Goal: Task Accomplishment & Management: Complete application form

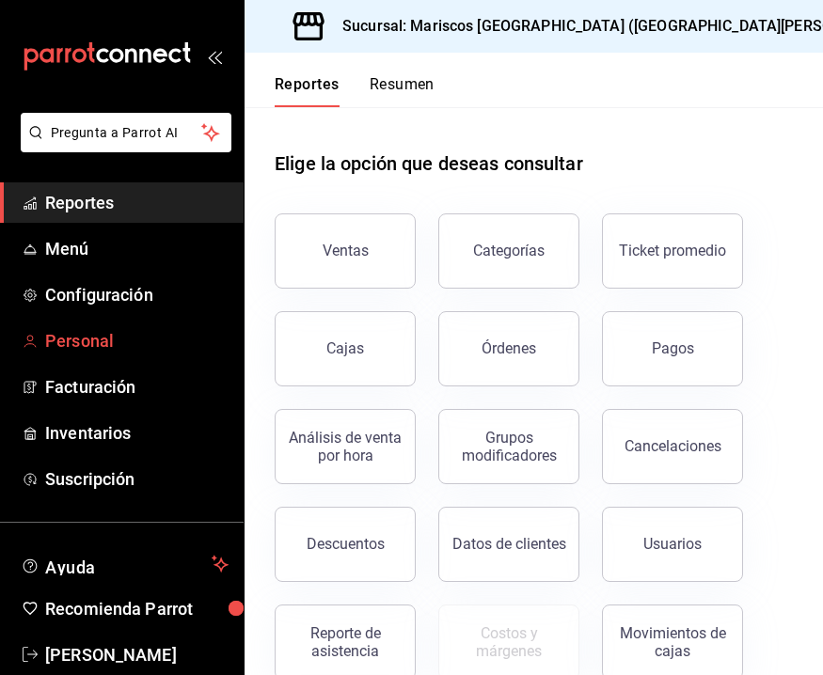
click at [143, 328] on span "Personal" at bounding box center [136, 340] width 183 height 25
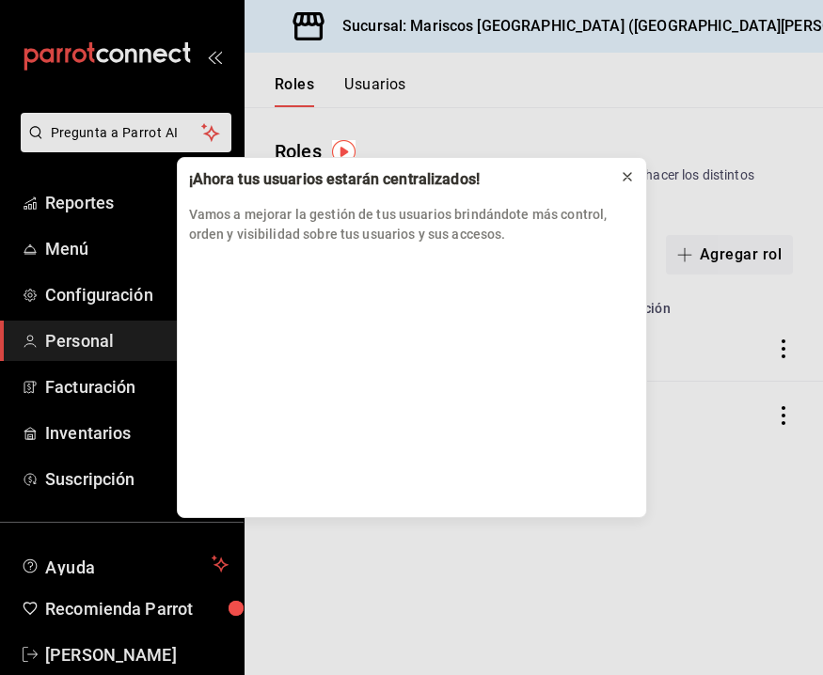
click at [628, 179] on icon at bounding box center [627, 177] width 8 height 8
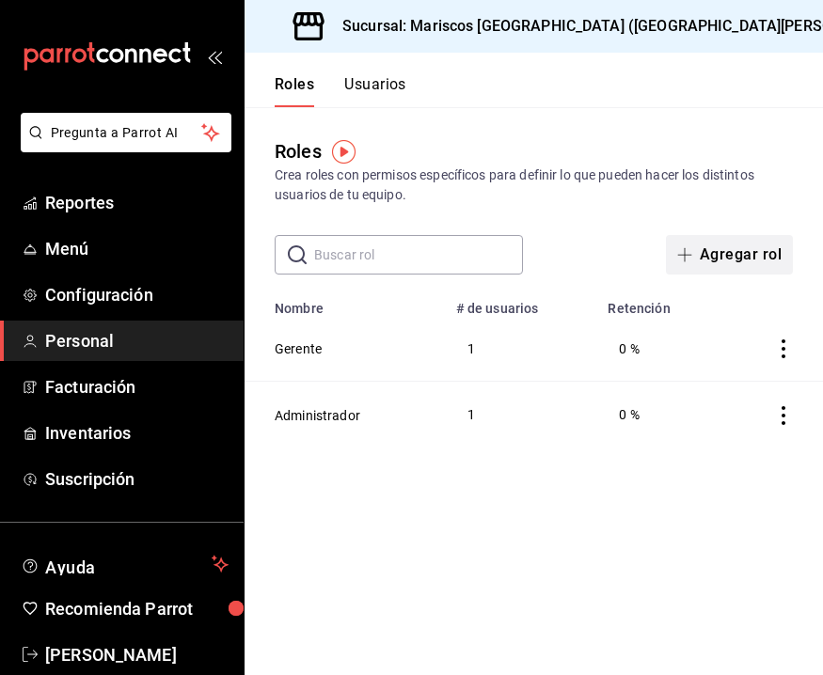
click at [759, 246] on button "Agregar rol" at bounding box center [729, 254] width 127 height 39
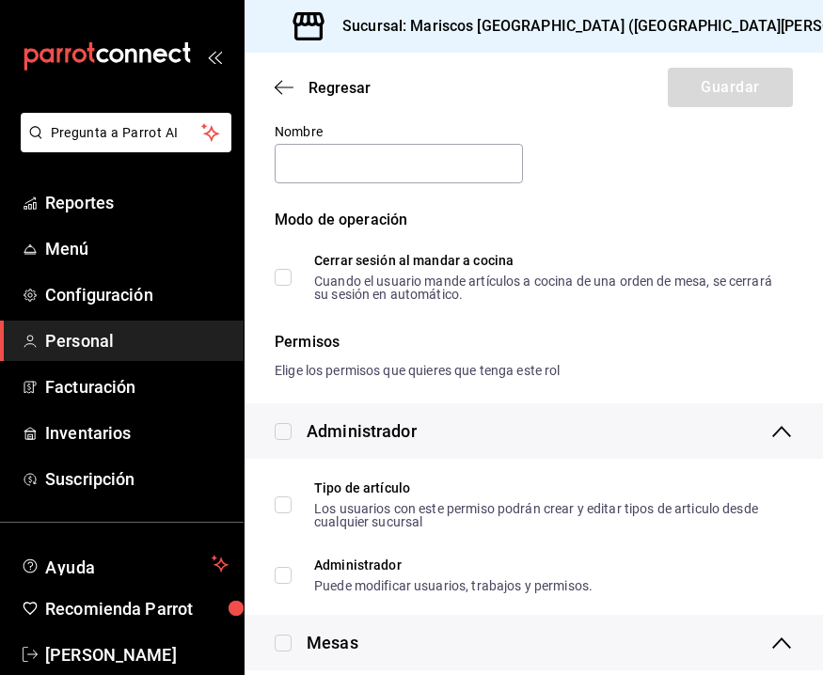
scroll to position [66, 0]
click at [284, 99] on div "Regresar Guardar" at bounding box center [533, 88] width 578 height 70
click at [284, 90] on icon "button" at bounding box center [284, 87] width 19 height 17
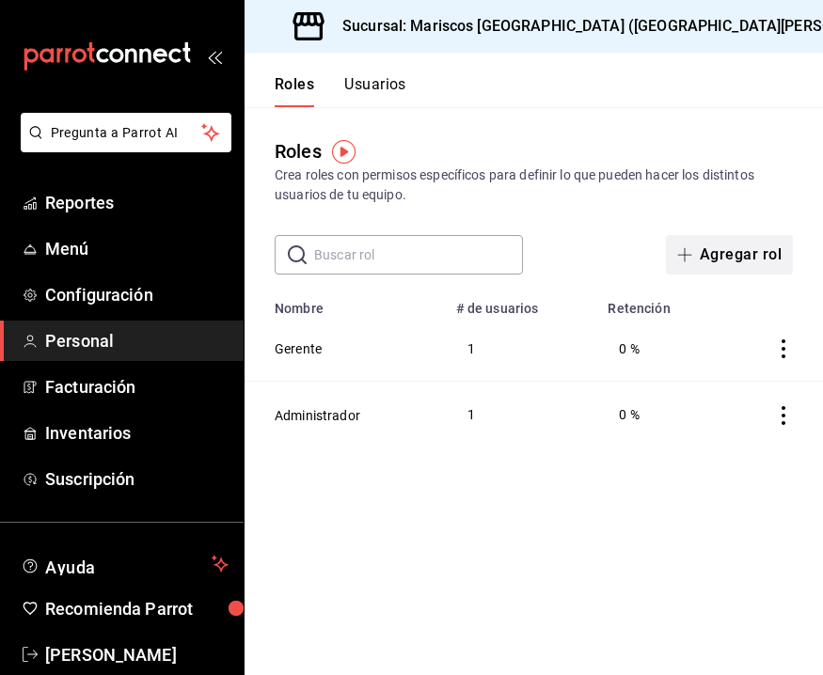
click at [687, 259] on icon "button" at bounding box center [684, 254] width 15 height 15
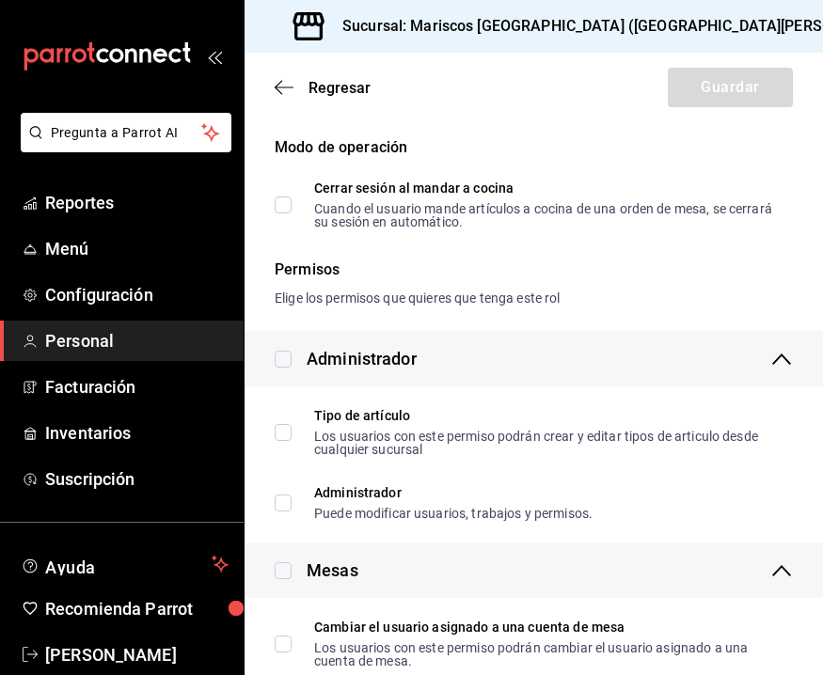
scroll to position [139, 0]
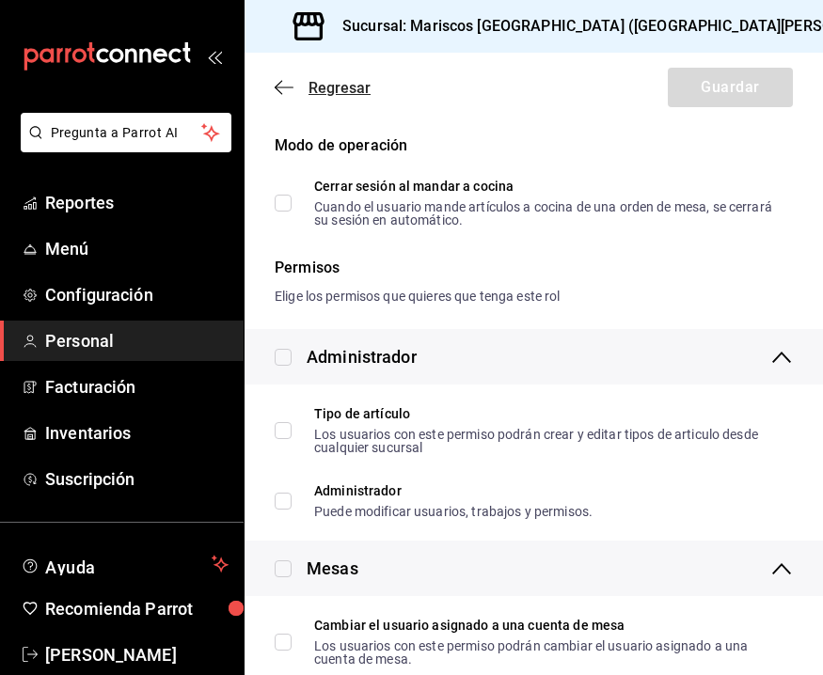
click at [279, 86] on icon "button" at bounding box center [284, 87] width 19 height 17
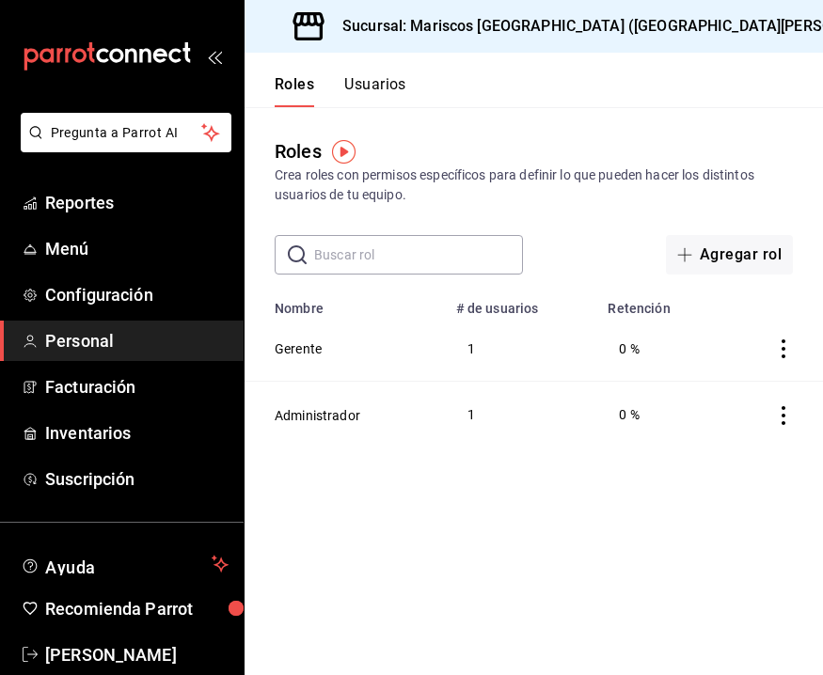
click at [401, 75] on button "Usuarios" at bounding box center [375, 91] width 62 height 32
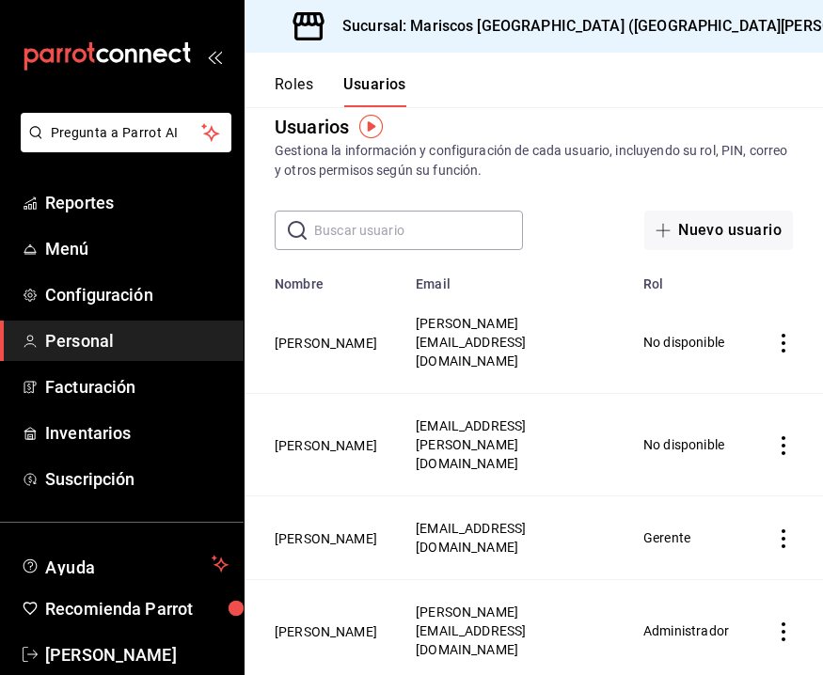
scroll to position [24, 0]
click at [464, 233] on input "text" at bounding box center [418, 231] width 209 height 38
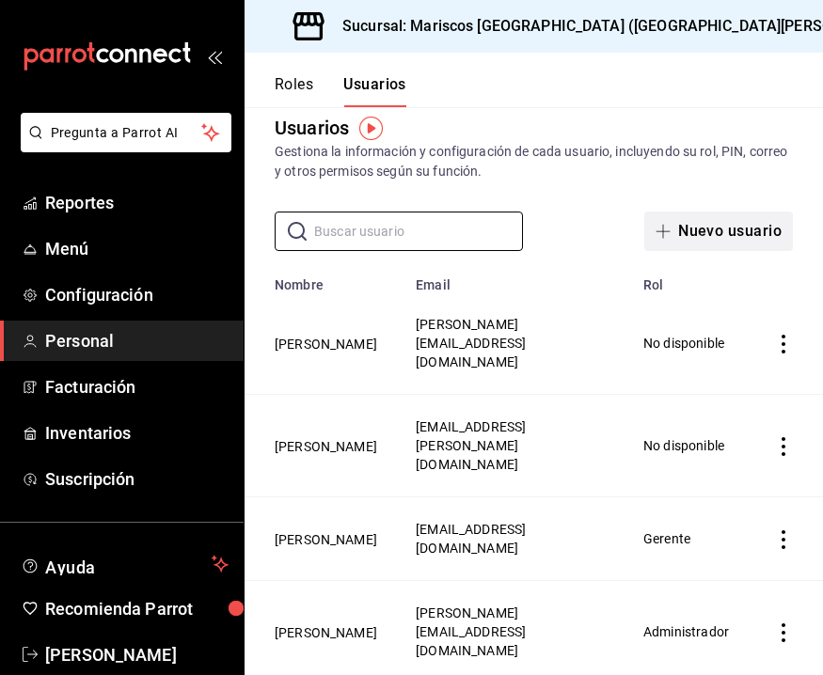
click at [719, 244] on button "Nuevo usuario" at bounding box center [718, 231] width 149 height 39
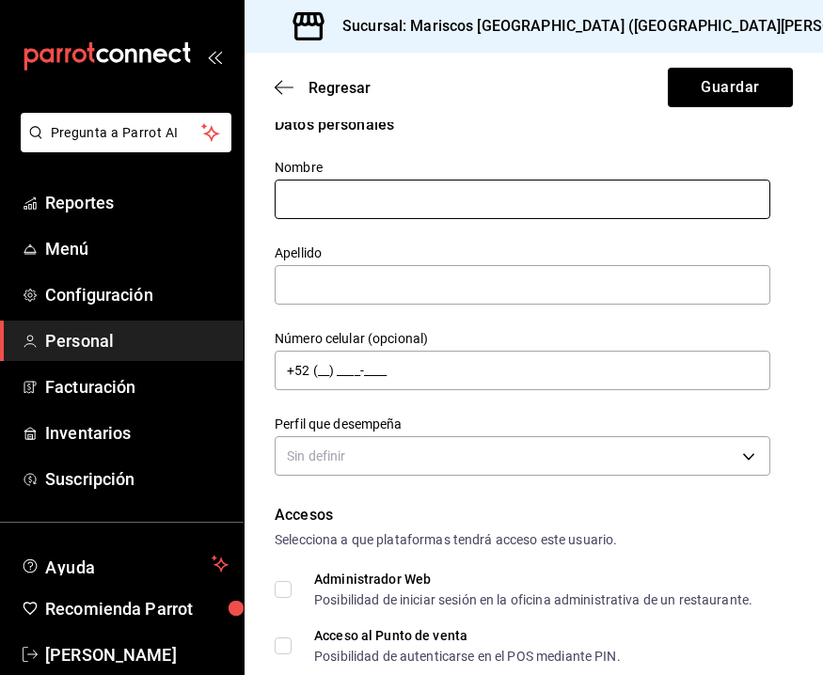
click at [509, 201] on input "text" at bounding box center [522, 199] width 495 height 39
type input "a"
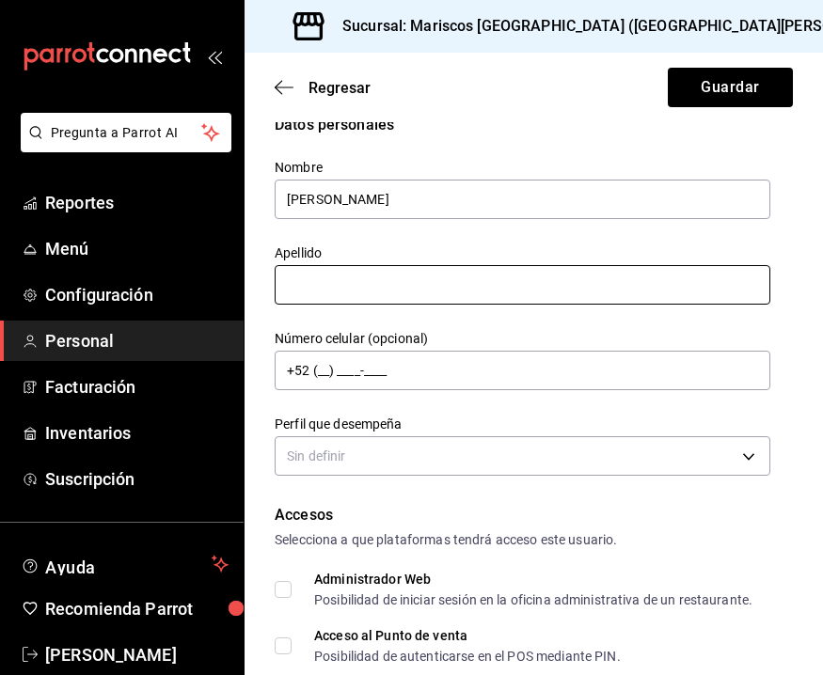
type input "Arturo"
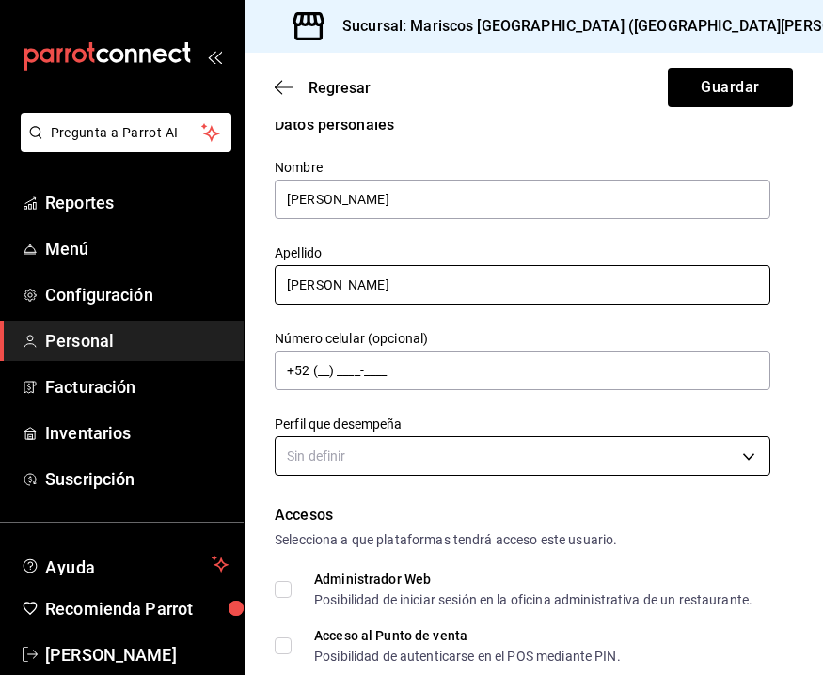
type input "Eng Guerrero"
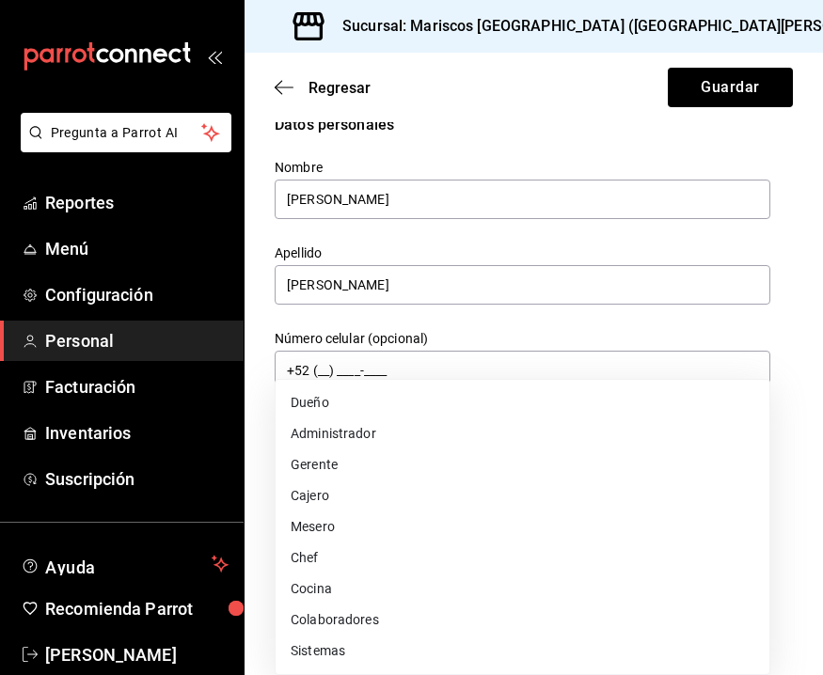
click at [449, 446] on body "Pregunta a Parrot AI Reportes Menú Configuración Personal Facturación Inventari…" at bounding box center [411, 337] width 823 height 675
click at [386, 404] on li "Dueño" at bounding box center [522, 402] width 494 height 31
type input "OWNER"
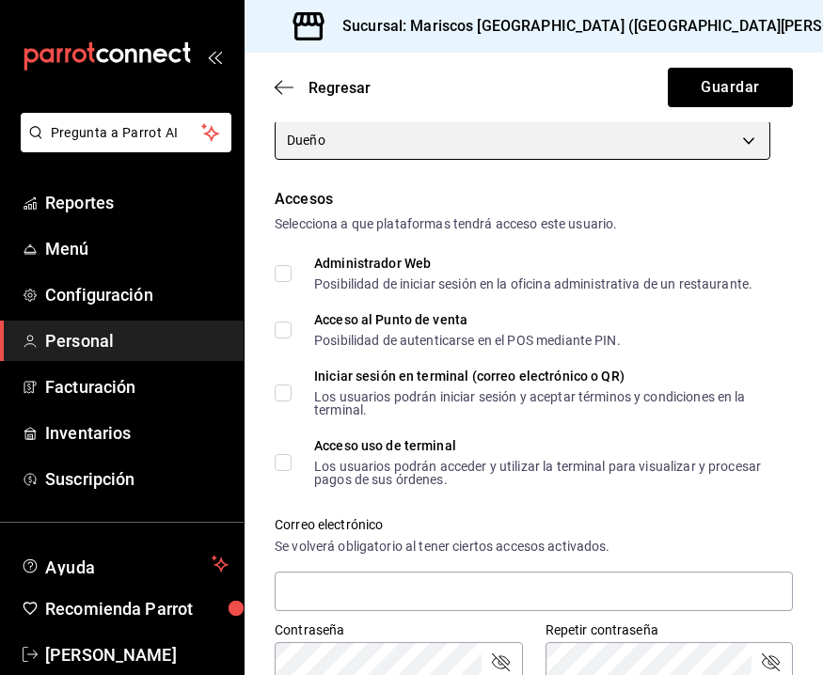
scroll to position [354, 0]
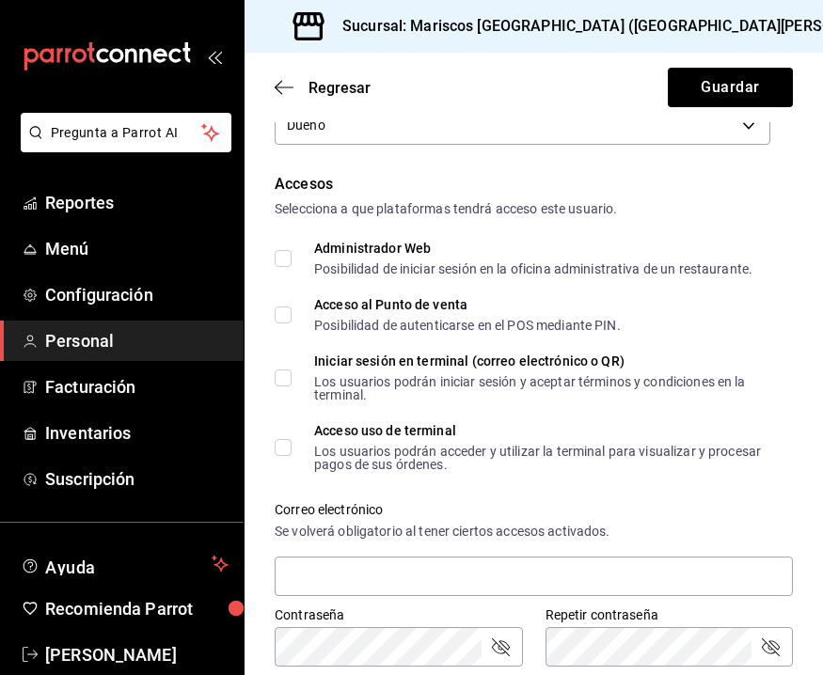
click at [444, 255] on div "Administrador Web Posibilidad de iniciar sesión en la oficina administrativa de…" at bounding box center [533, 259] width 438 height 34
click at [291, 255] on input "Administrador Web Posibilidad de iniciar sesión en la oficina administrativa de…" at bounding box center [283, 258] width 17 height 17
checkbox input "true"
click at [297, 311] on span "Acceso al Punto de venta Posibilidad de autenticarse en el POS mediante PIN." at bounding box center [455, 315] width 329 height 34
click at [291, 311] on input "Acceso al Punto de venta Posibilidad de autenticarse en el POS mediante PIN." at bounding box center [283, 315] width 17 height 17
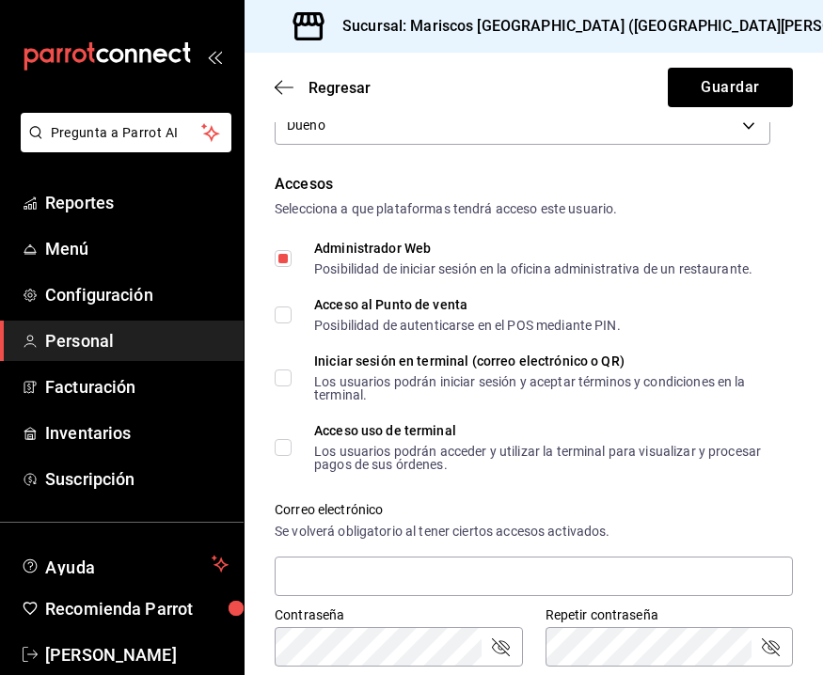
checkbox input "true"
click at [287, 370] on input "Iniciar sesión en terminal (correo electrónico o QR) Los usuarios podrán inicia…" at bounding box center [283, 377] width 17 height 17
checkbox input "true"
click at [285, 447] on input "Acceso uso de terminal Los usuarios podrán acceder y utilizar la terminal para …" at bounding box center [283, 447] width 17 height 17
checkbox input "true"
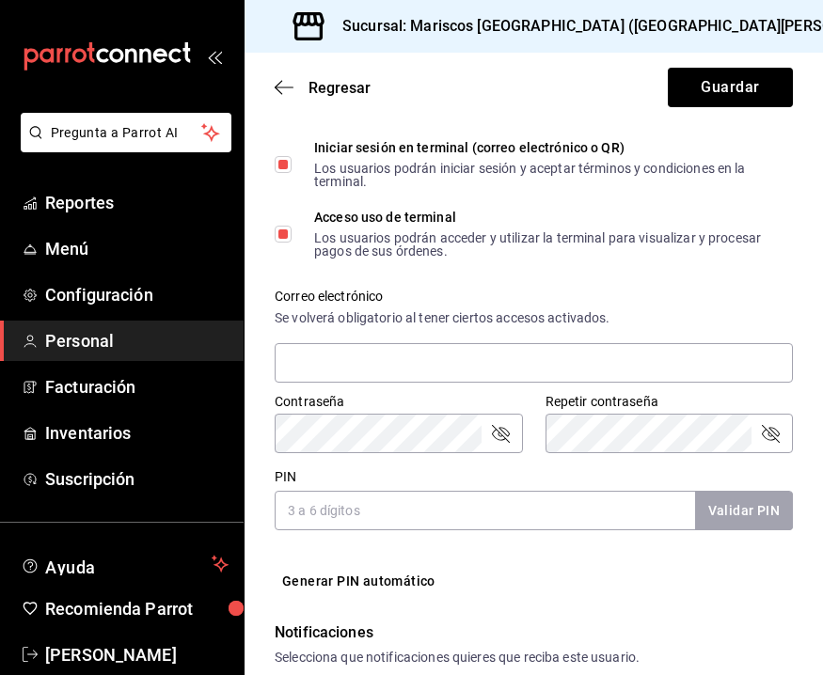
scroll to position [577, 0]
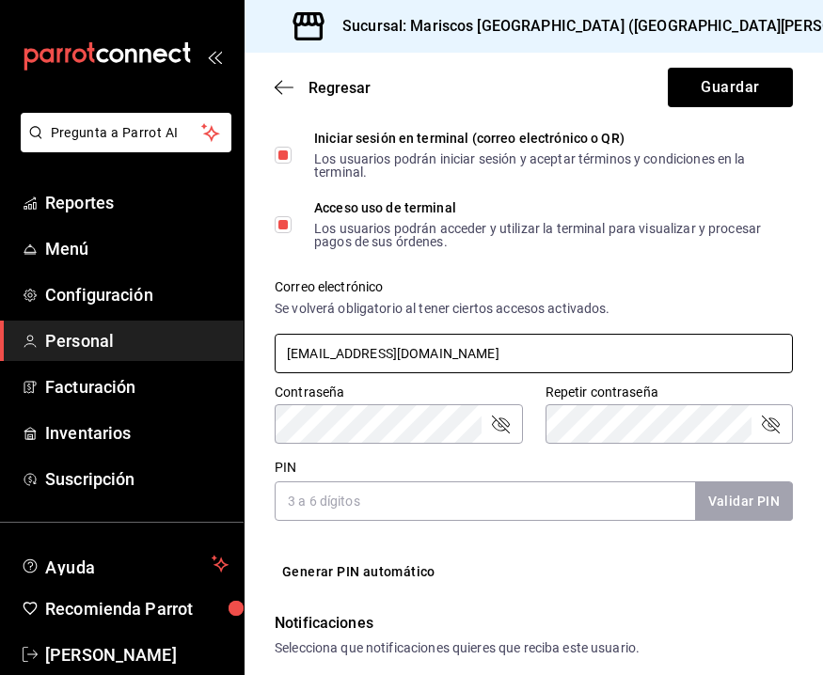
type input "arturoeng1968@icloud.com"
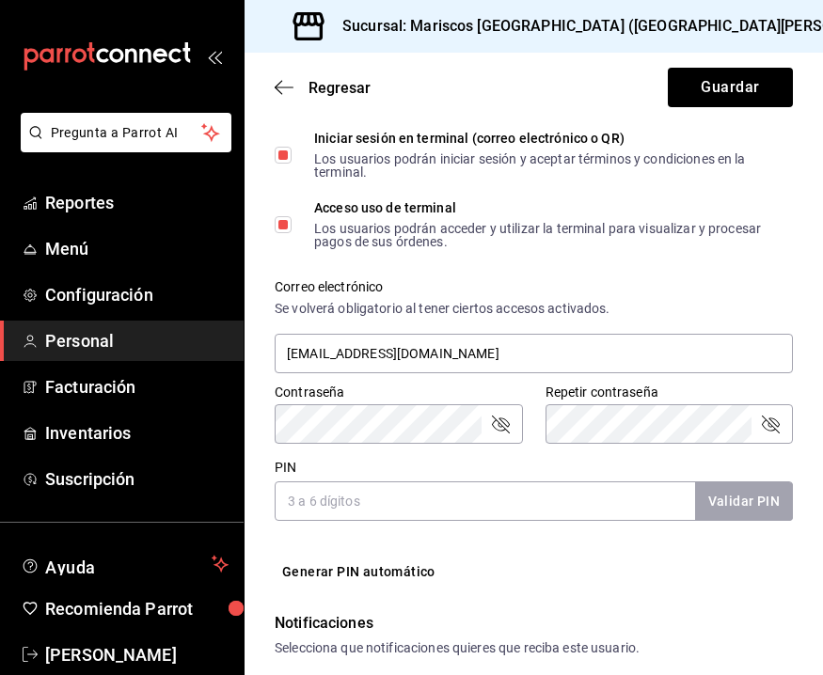
click at [708, 286] on label "Correo electrónico" at bounding box center [534, 286] width 518 height 13
click at [448, 507] on input "PIN" at bounding box center [485, 500] width 420 height 39
type input "1968"
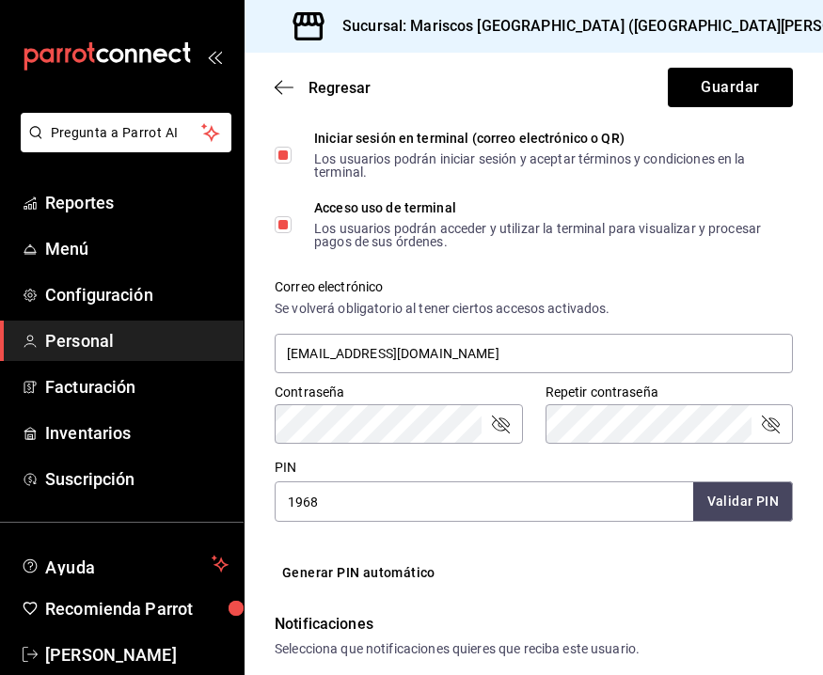
click at [770, 505] on button "Validar PIN" at bounding box center [743, 501] width 100 height 40
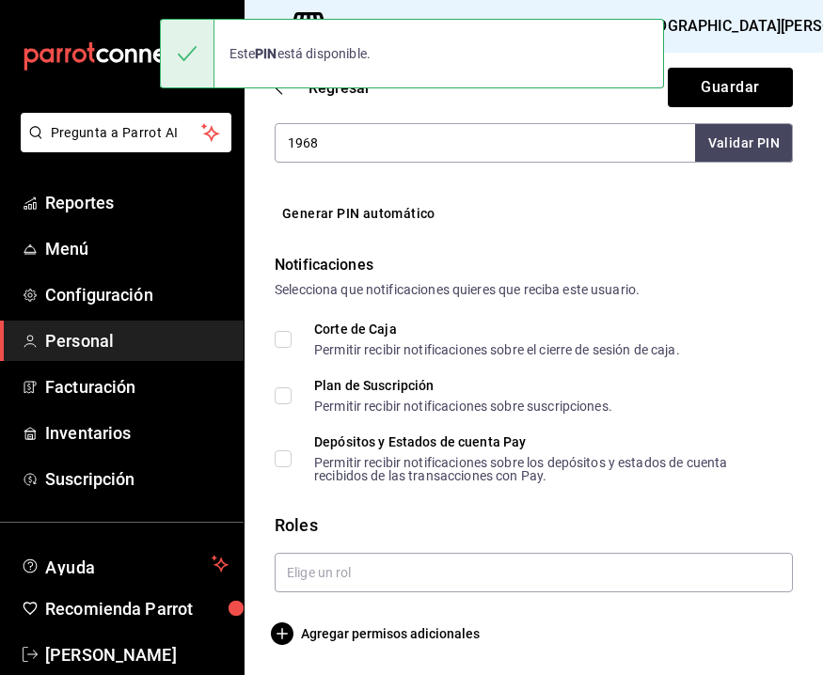
scroll to position [935, 0]
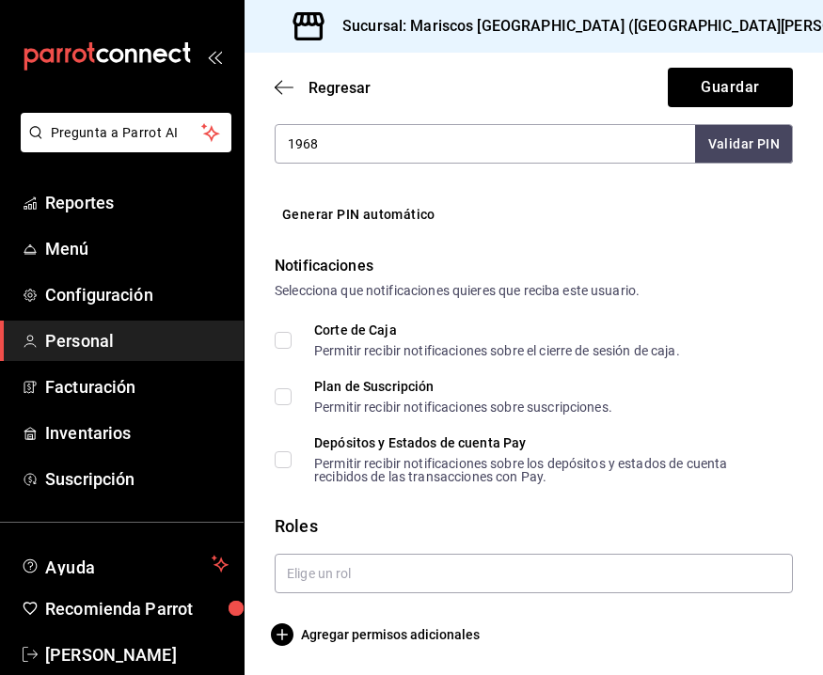
click at [299, 333] on span "Corte de Caja Permitir recibir notificaciones sobre el cierre de sesión de caja." at bounding box center [485, 340] width 388 height 34
click at [291, 333] on input "Corte de Caja Permitir recibir notificaciones sobre el cierre de sesión de caja." at bounding box center [283, 340] width 17 height 17
checkbox input "true"
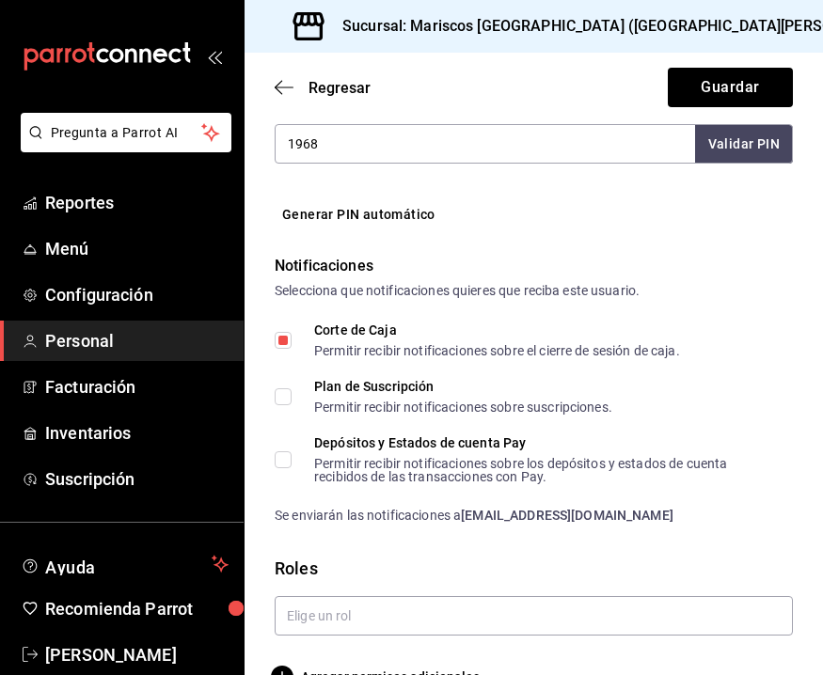
click at [283, 396] on input "Plan de Suscripción Permitir recibir notificaciones sobre suscripciones." at bounding box center [283, 396] width 17 height 17
checkbox input "true"
click at [283, 454] on input "Depósitos y Estados de cuenta Pay Permitir recibir notificaciones sobre los dep…" at bounding box center [283, 459] width 17 height 17
checkbox input "true"
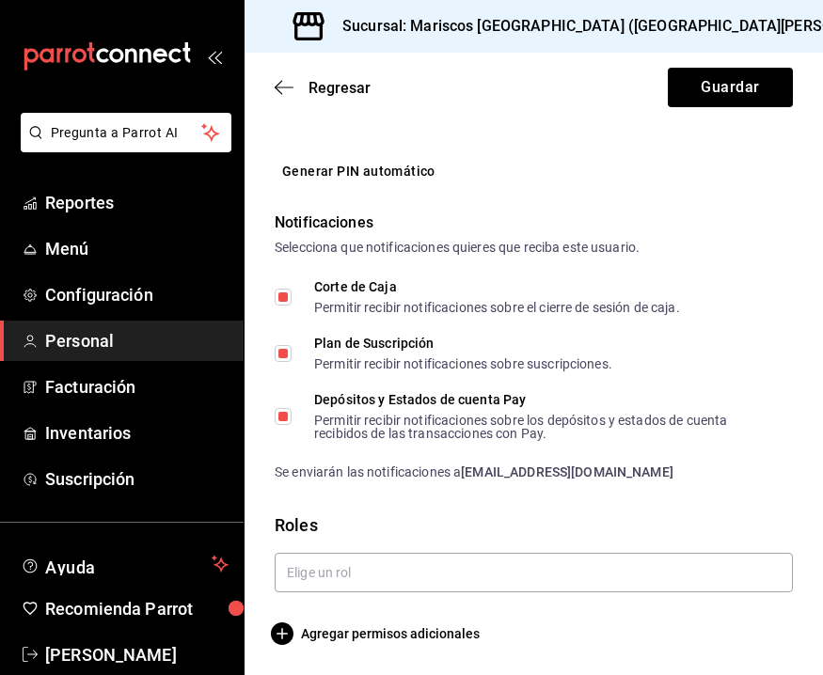
scroll to position [977, 0]
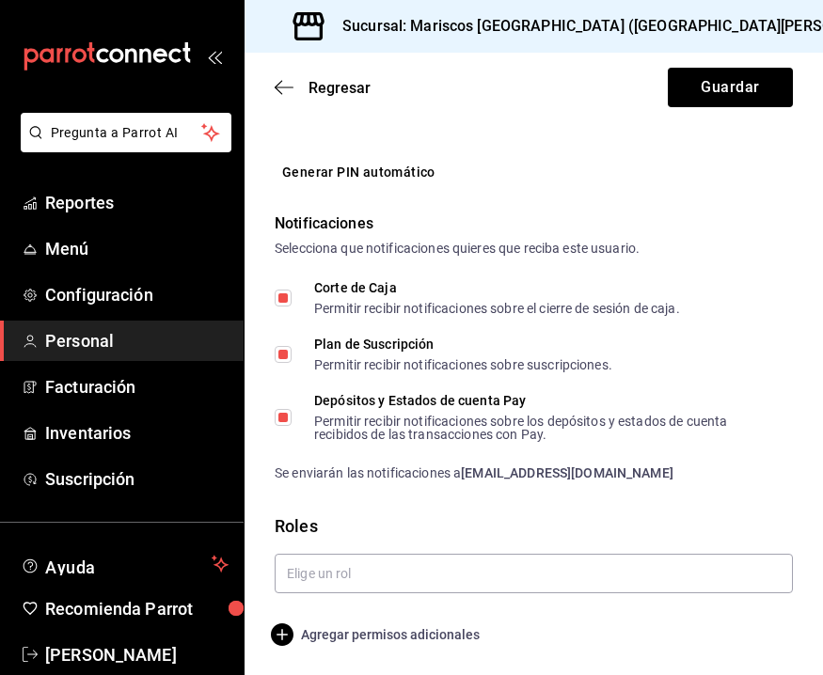
click at [287, 635] on icon "button" at bounding box center [282, 634] width 23 height 23
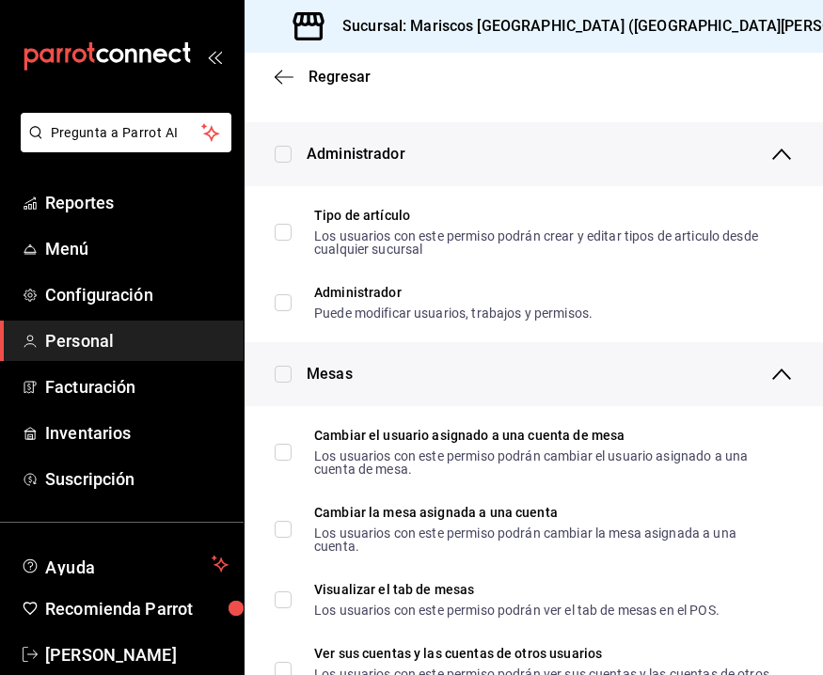
scroll to position [62, 0]
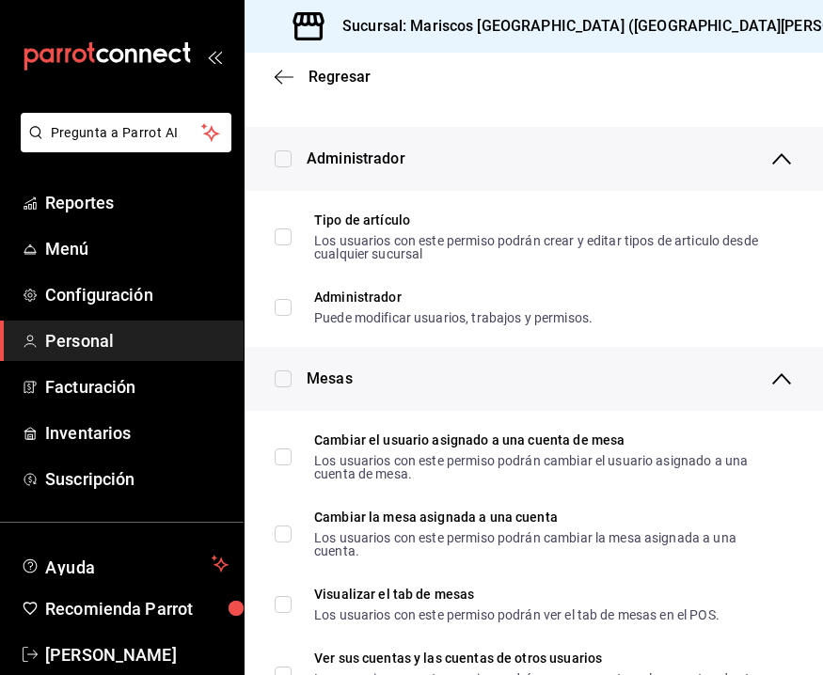
click at [296, 153] on div "Administrador" at bounding box center [533, 159] width 578 height 64
click at [283, 155] on input "checkbox" at bounding box center [283, 158] width 17 height 17
checkbox input "true"
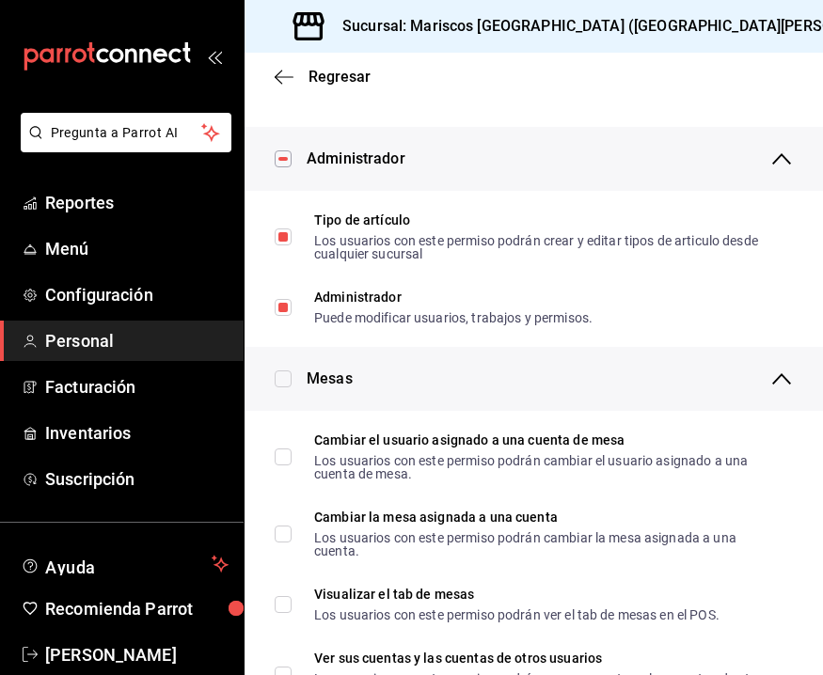
click at [286, 381] on input "checkbox" at bounding box center [283, 378] width 17 height 17
checkbox input "true"
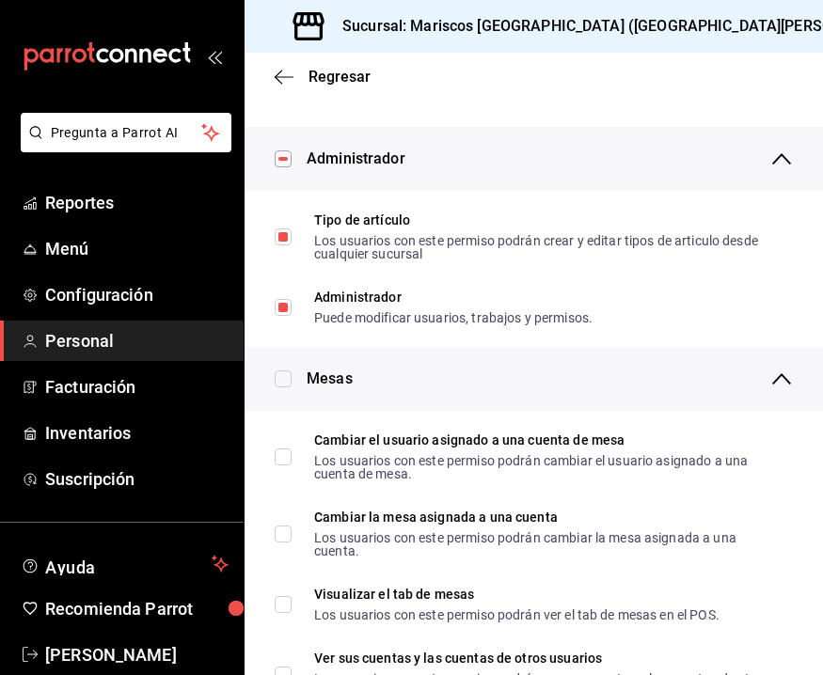
checkbox input "true"
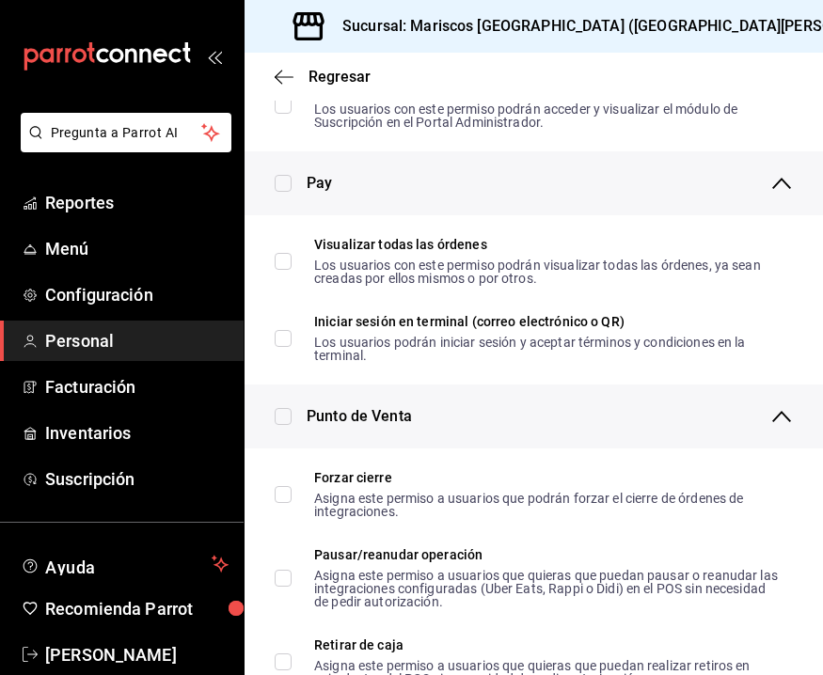
scroll to position [1460, 0]
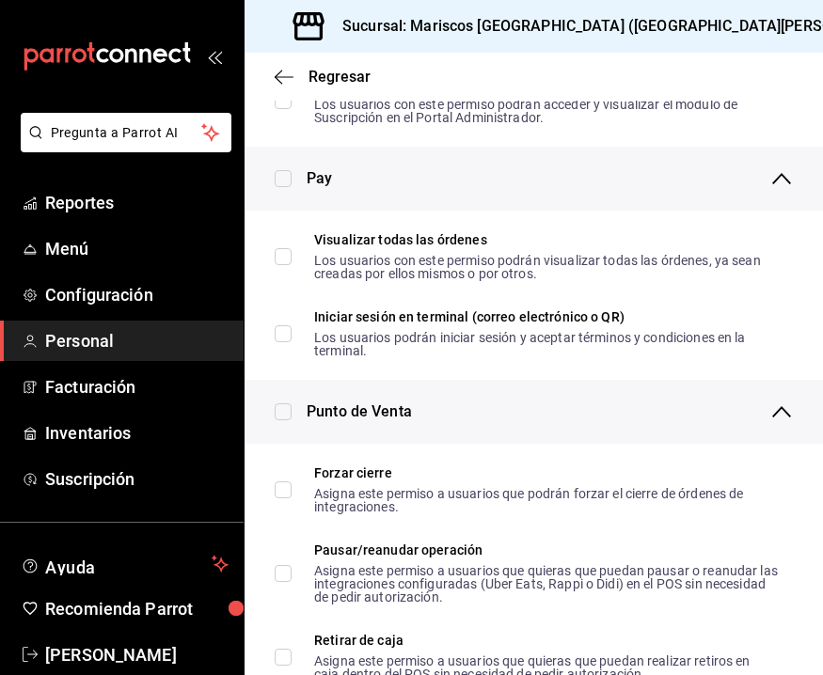
click at [286, 175] on input "checkbox" at bounding box center [283, 178] width 17 height 17
checkbox input "true"
click at [282, 412] on input "checkbox" at bounding box center [283, 411] width 17 height 17
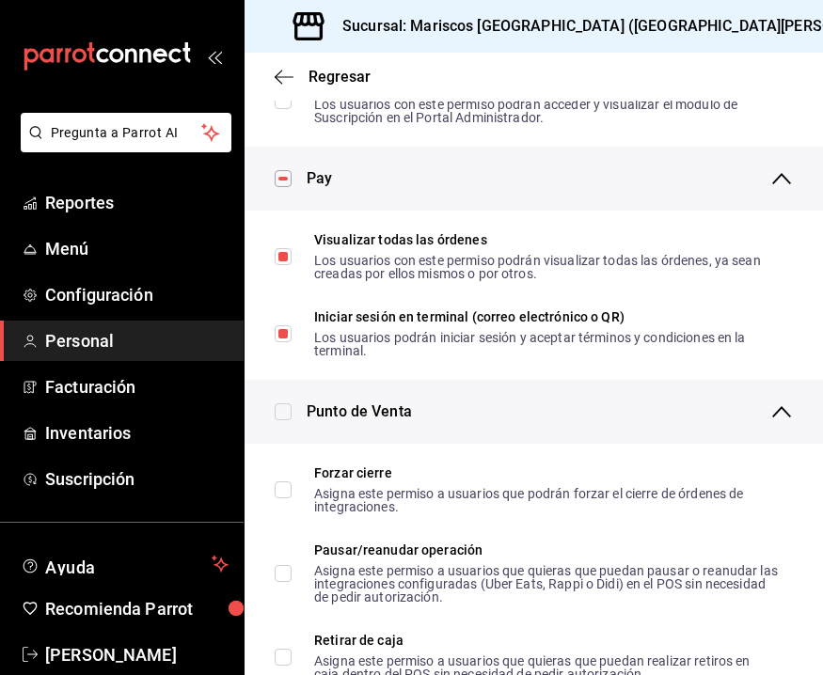
checkbox input "true"
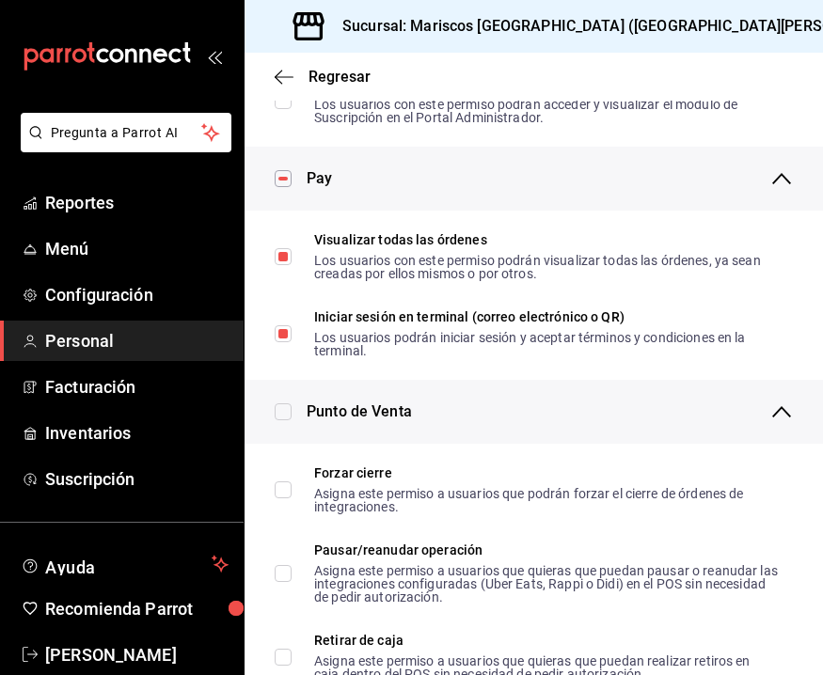
checkbox input "true"
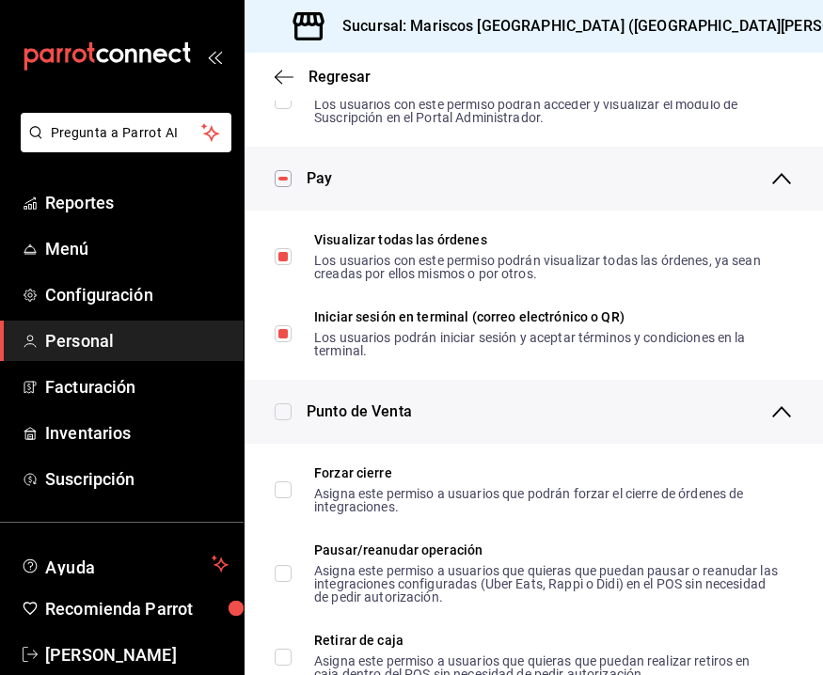
checkbox input "true"
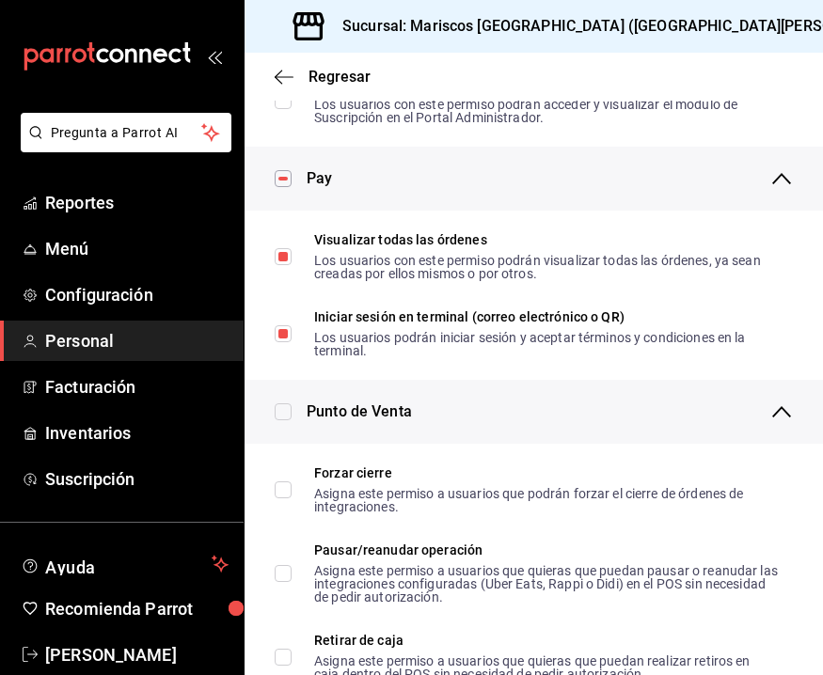
checkbox input "true"
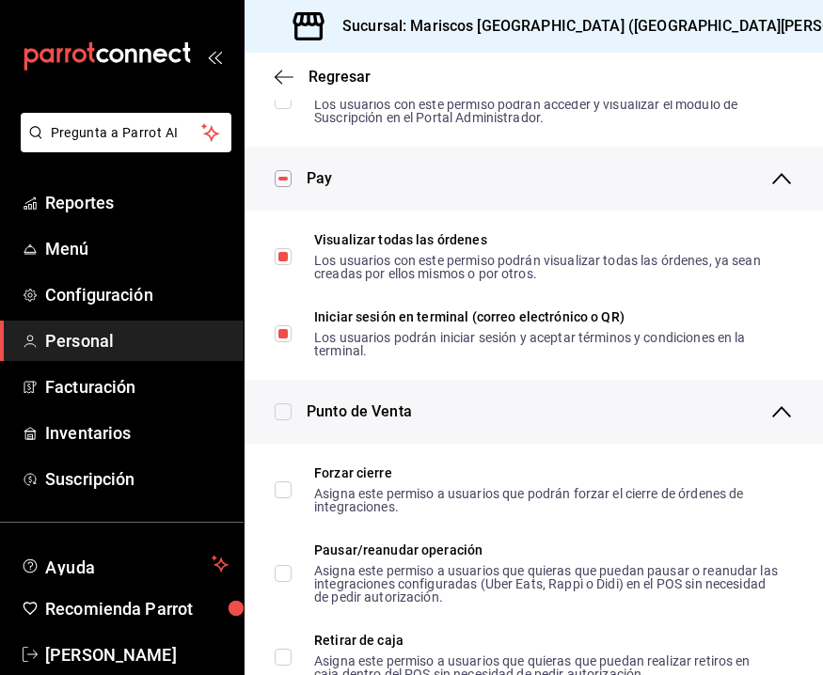
checkbox input "true"
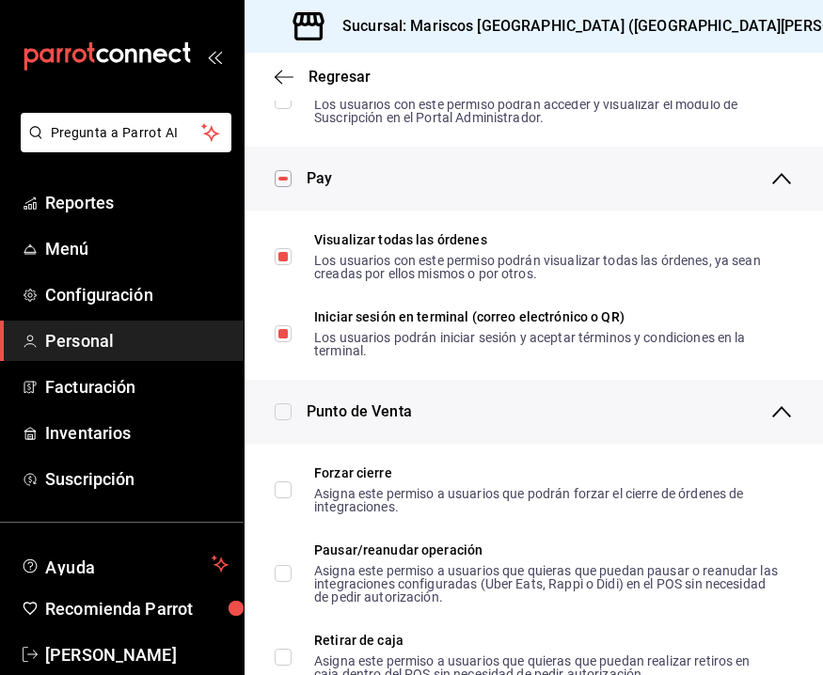
checkbox input "true"
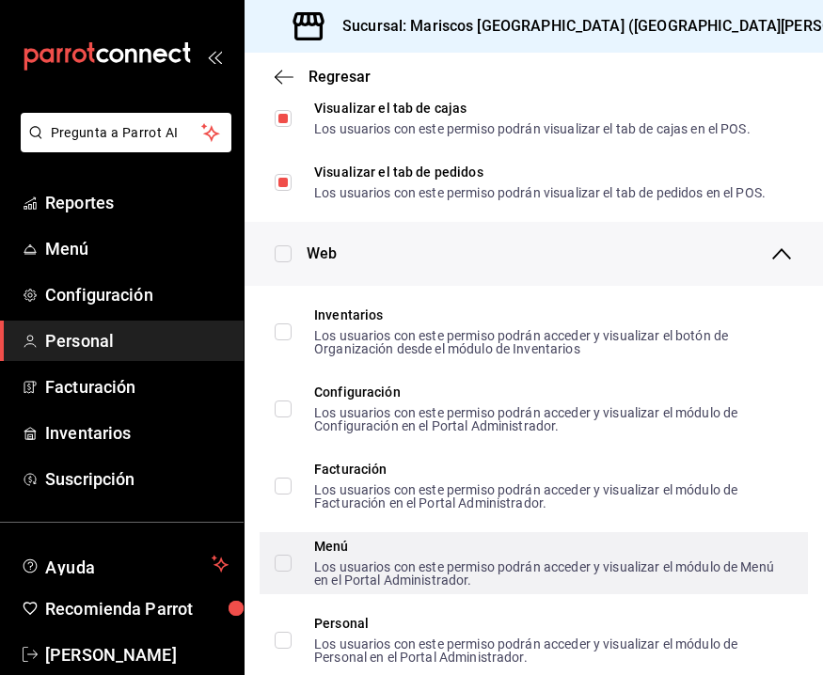
scroll to position [739, 0]
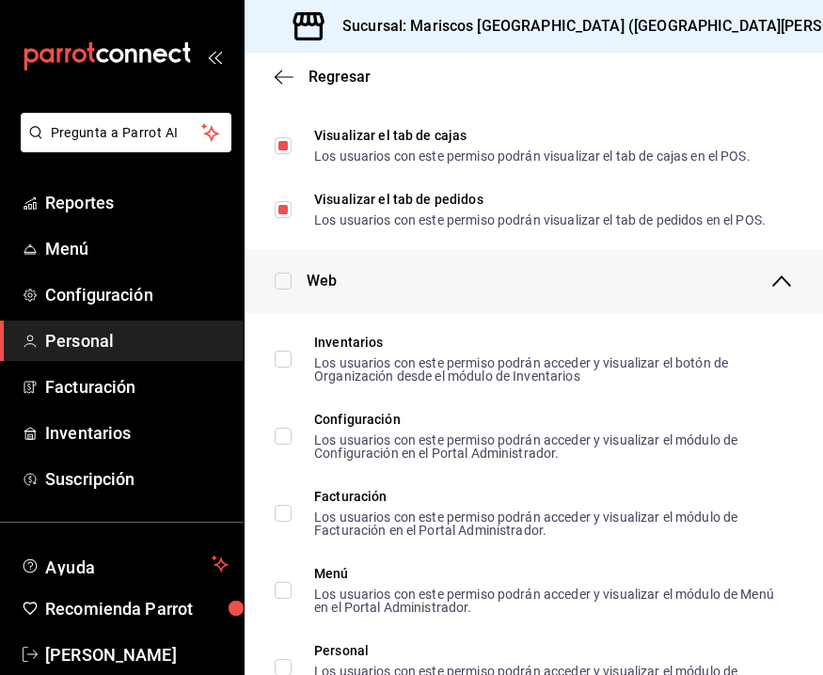
click at [279, 274] on input "checkbox" at bounding box center [283, 281] width 17 height 17
checkbox input "true"
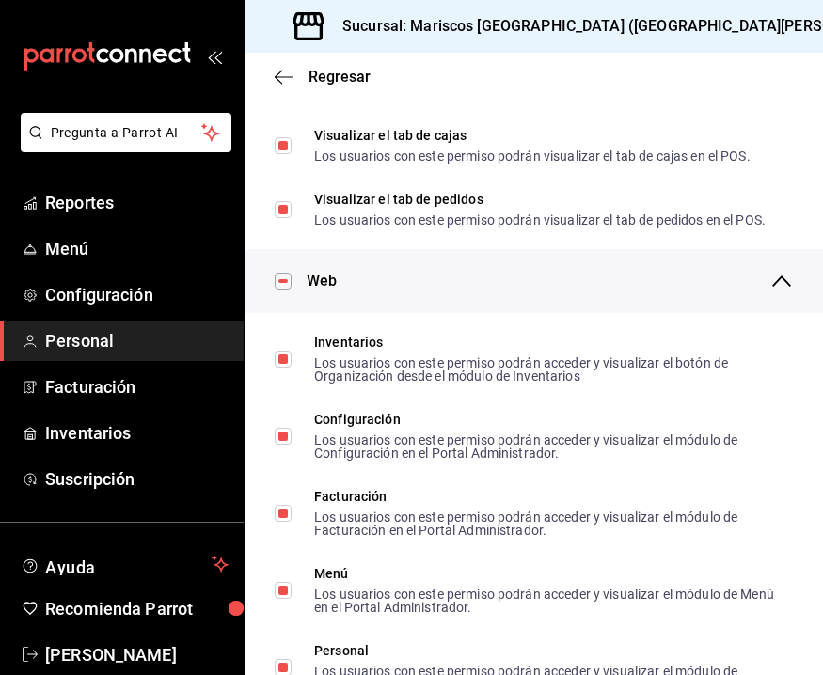
checkbox input "true"
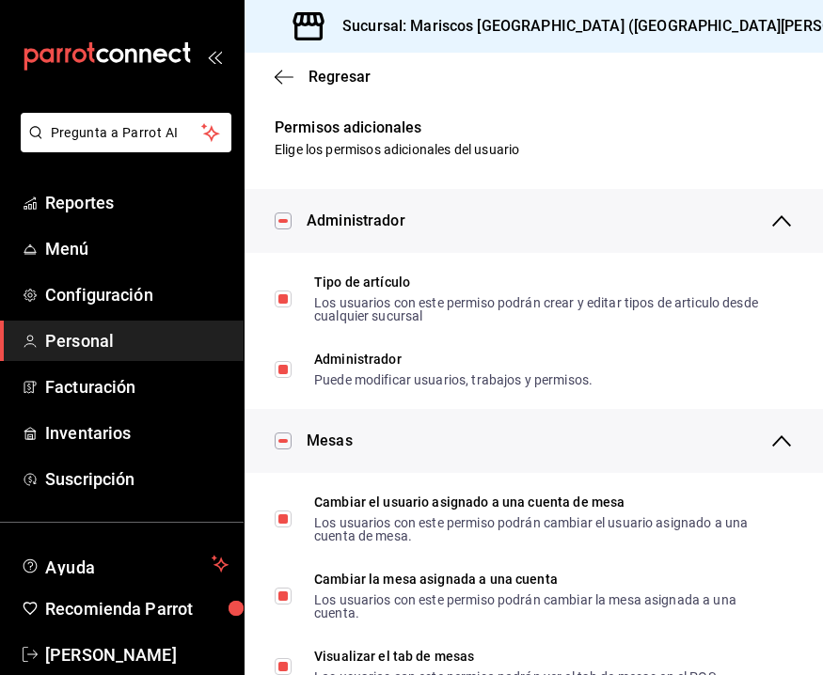
scroll to position [0, 0]
click at [279, 70] on icon "button" at bounding box center [284, 77] width 19 height 17
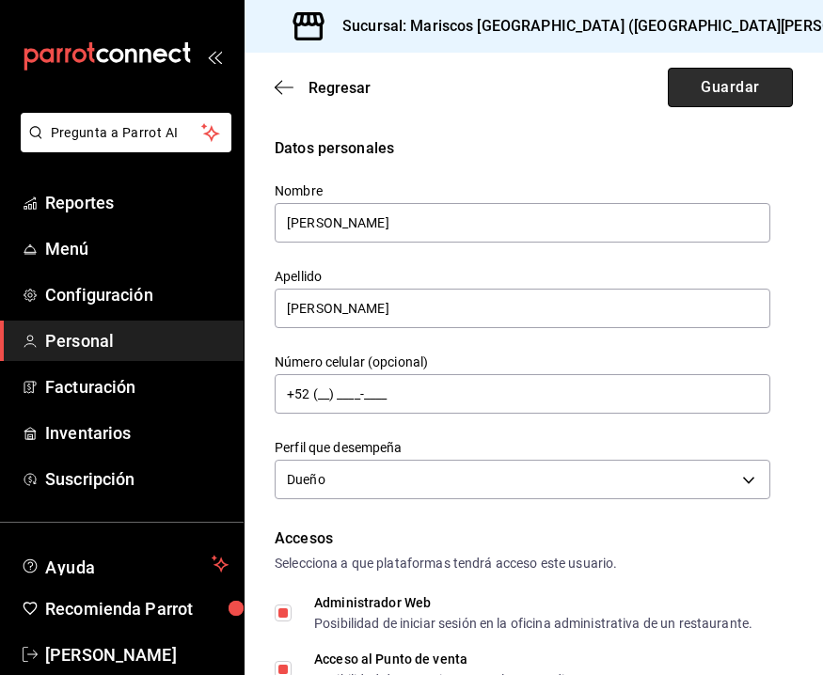
click at [742, 78] on button "Guardar" at bounding box center [730, 87] width 125 height 39
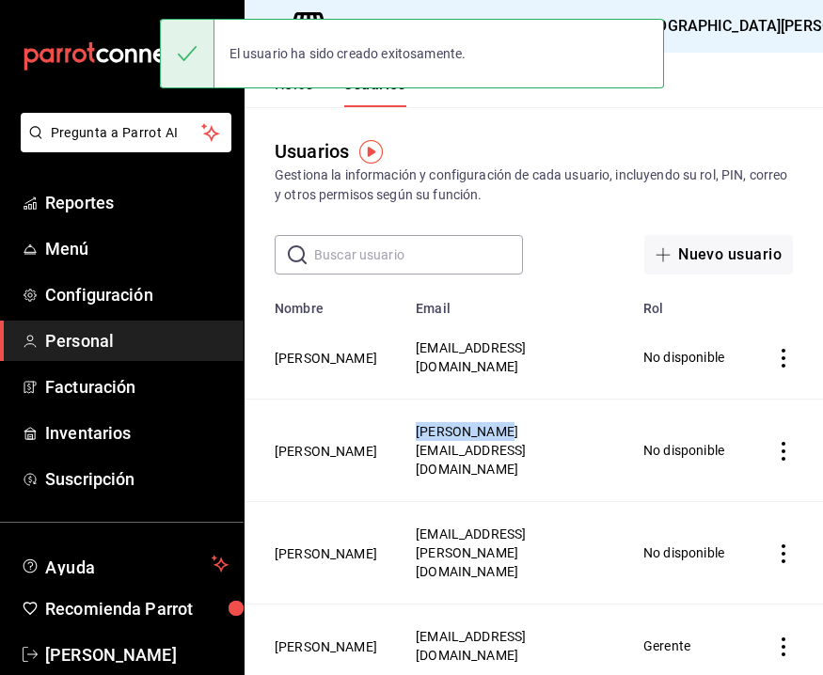
click at [472, 405] on td "arturo.eng10@gmail.com" at bounding box center [518, 451] width 228 height 102
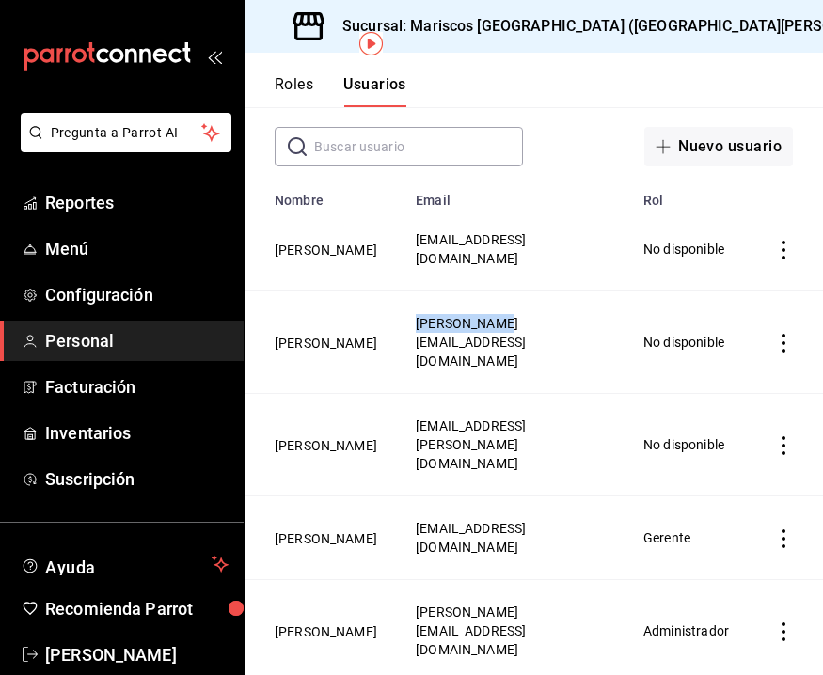
scroll to position [107, 0]
click at [776, 530] on icon "actions" at bounding box center [783, 539] width 19 height 19
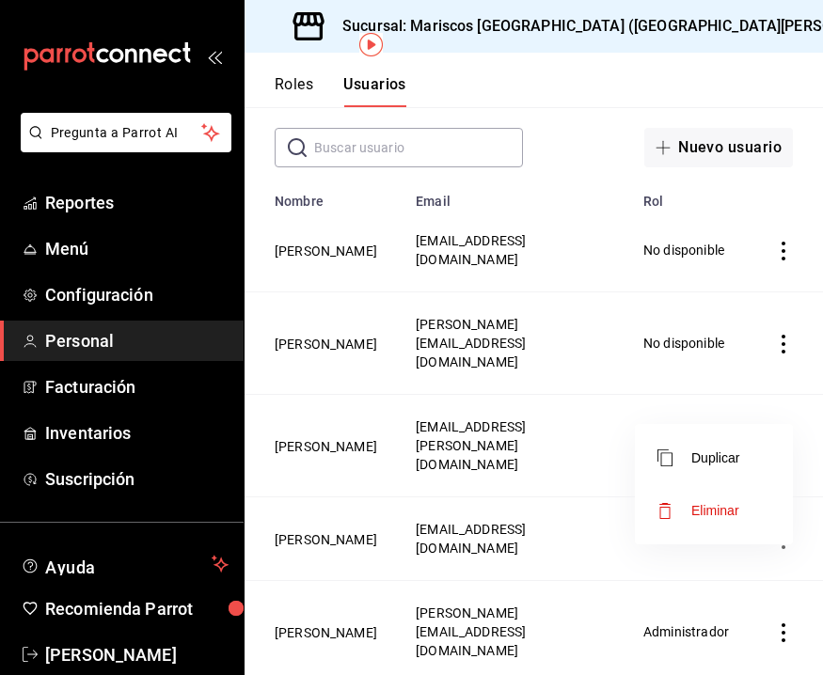
click at [510, 485] on div at bounding box center [411, 337] width 823 height 675
click at [329, 530] on button "MARICRUZ GONZALEZ" at bounding box center [326, 539] width 102 height 19
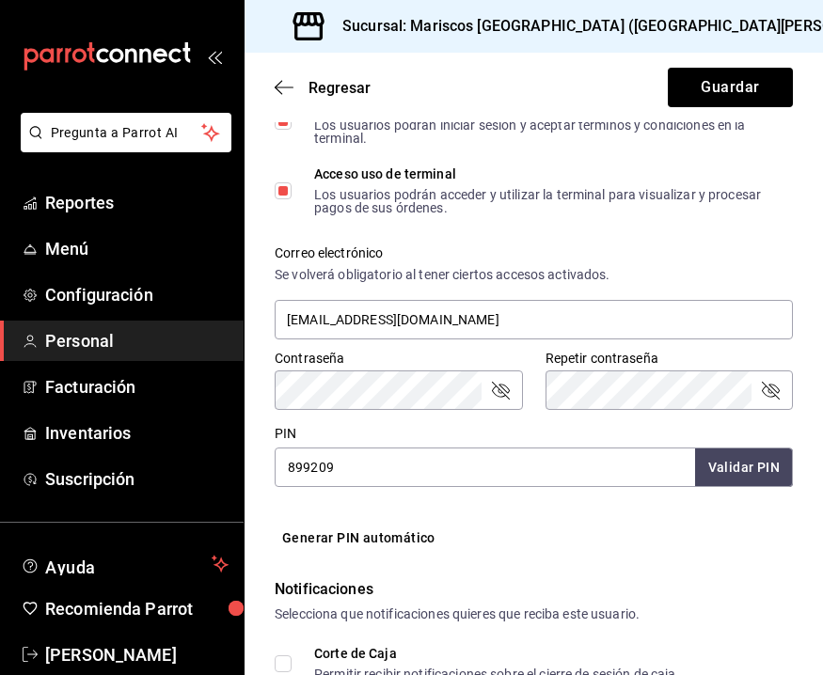
scroll to position [614, 0]
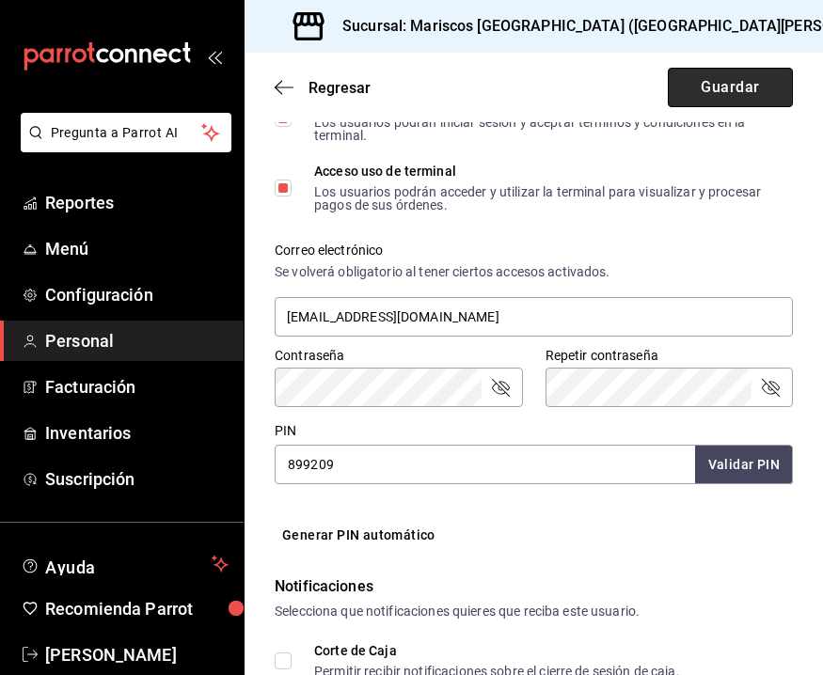
click at [749, 92] on button "Guardar" at bounding box center [730, 87] width 125 height 39
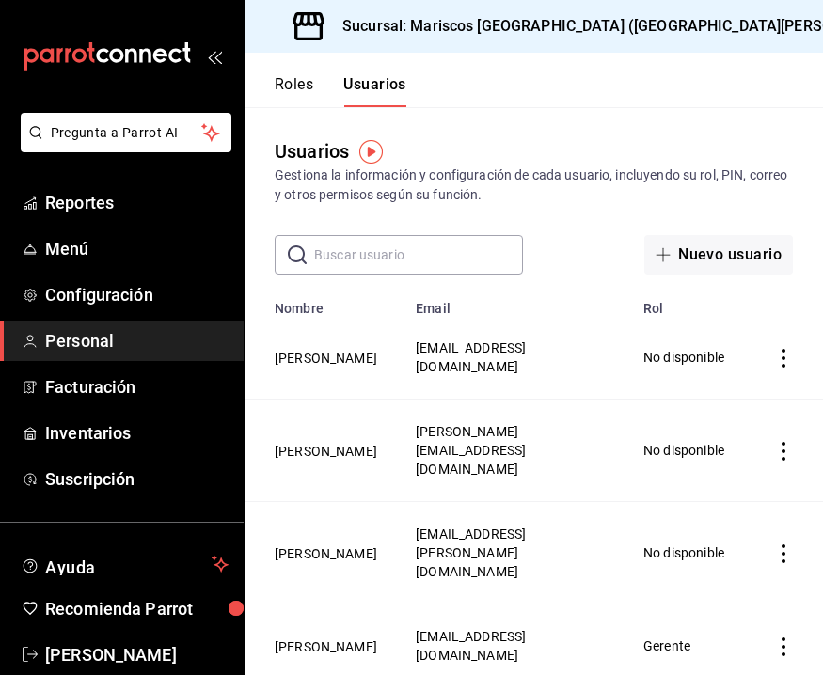
click at [311, 84] on button "Roles" at bounding box center [294, 91] width 39 height 32
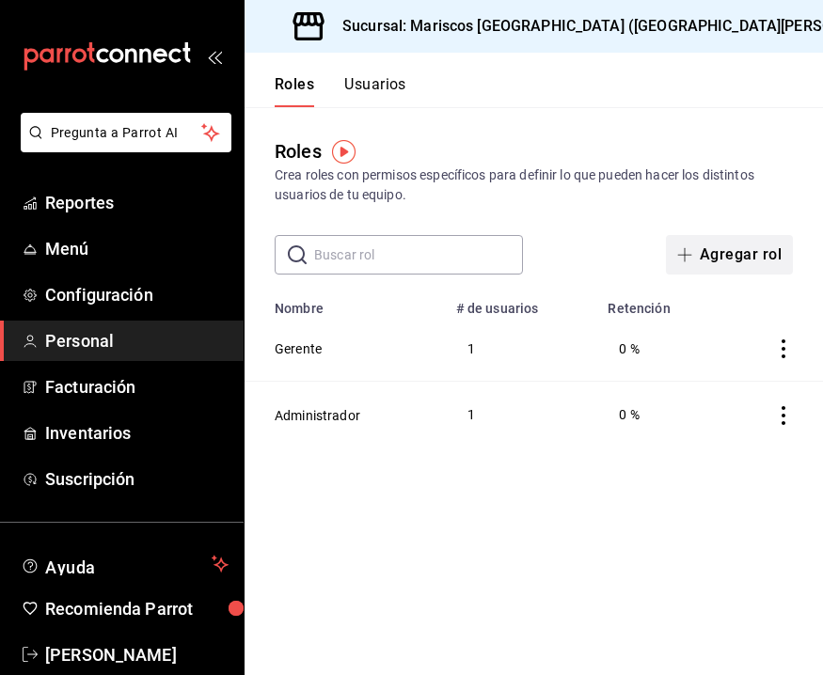
click at [680, 249] on icon "button" at bounding box center [684, 254] width 15 height 15
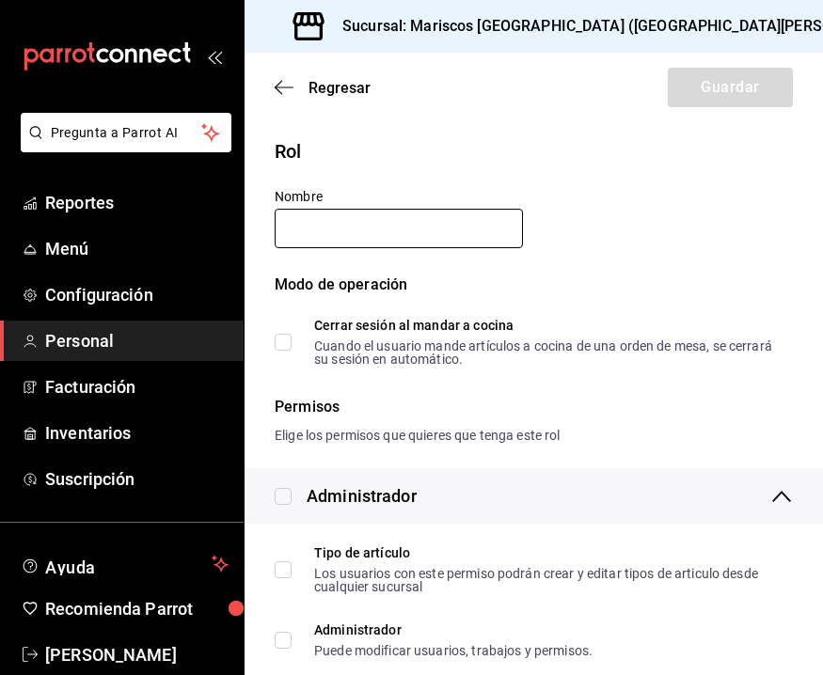
click at [393, 234] on input "text" at bounding box center [399, 228] width 248 height 39
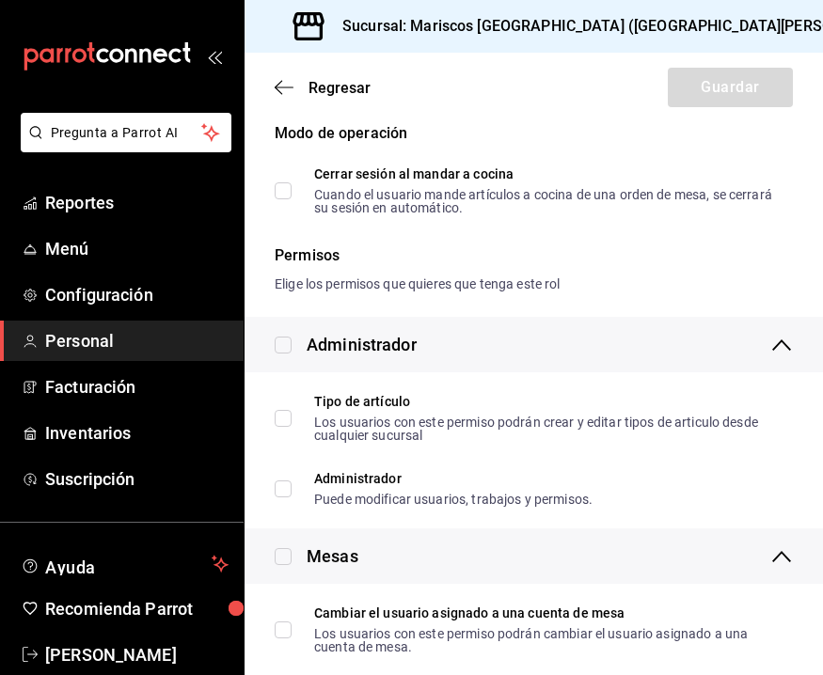
scroll to position [158, 0]
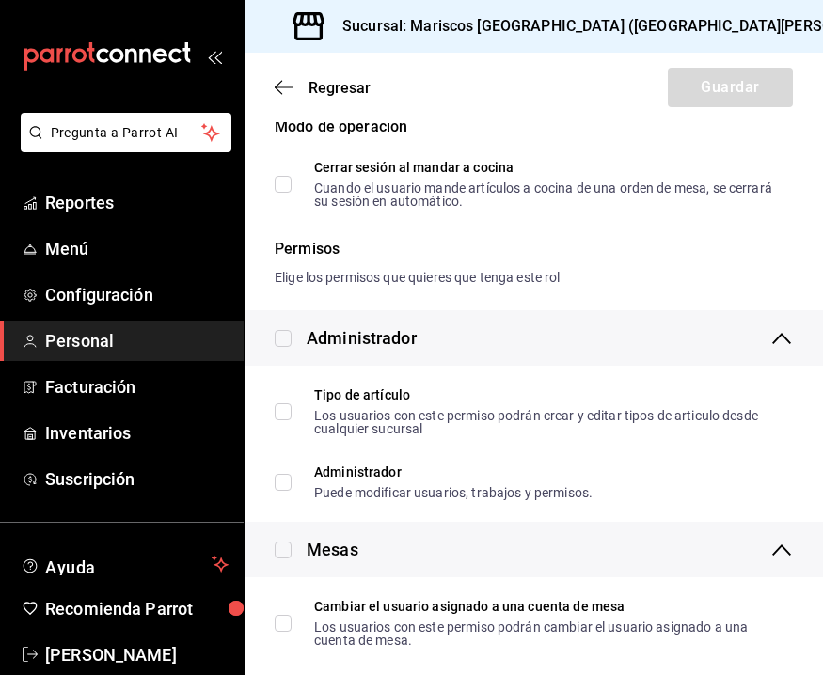
click at [280, 76] on div "Regresar Guardar" at bounding box center [533, 88] width 578 height 70
click at [281, 79] on span "Regresar" at bounding box center [323, 88] width 96 height 18
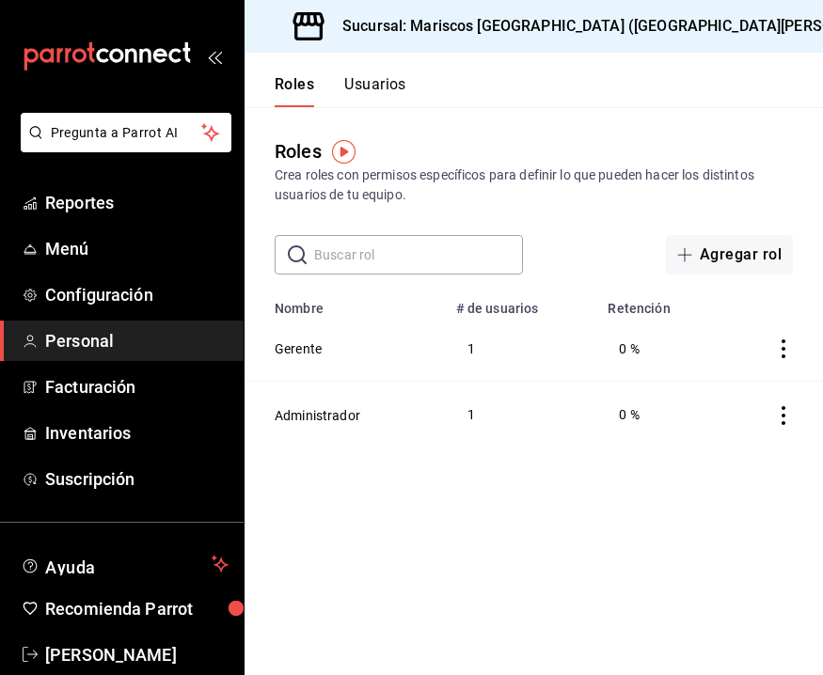
click at [381, 86] on button "Usuarios" at bounding box center [375, 91] width 62 height 32
